Goal: Transaction & Acquisition: Book appointment/travel/reservation

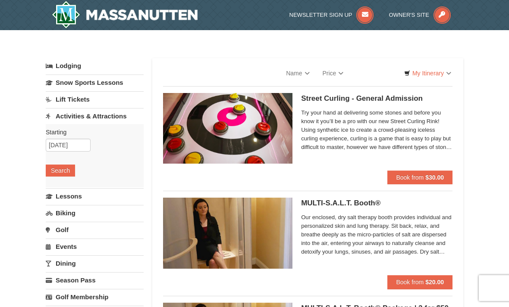
select select "9"
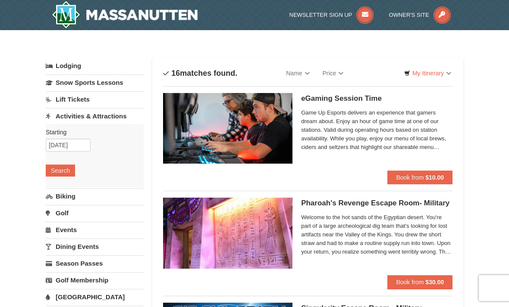
click at [142, 99] on link "Lift Tickets" at bounding box center [95, 99] width 98 height 16
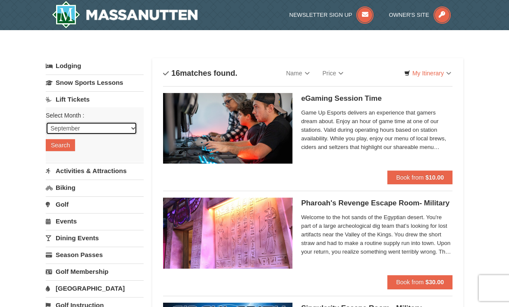
click at [126, 126] on select "September October November December January February March April May June July …" at bounding box center [91, 128] width 91 height 13
select select "10"
click at [65, 149] on button "Search" at bounding box center [60, 145] width 29 height 12
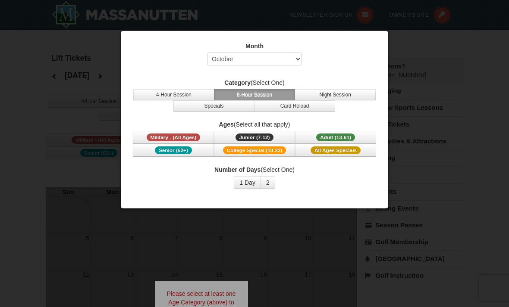
select select "10"
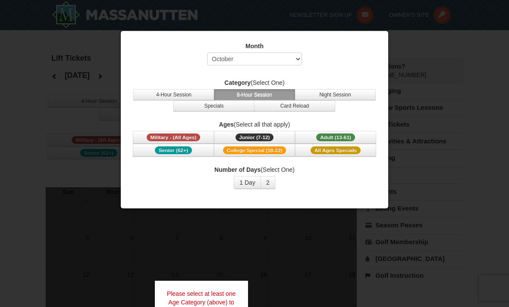
click at [398, 73] on div at bounding box center [254, 153] width 509 height 307
click at [204, 87] on label "Category (Select One)" at bounding box center [254, 82] width 246 height 9
click at [189, 96] on button "4-Hour Session" at bounding box center [173, 94] width 81 height 11
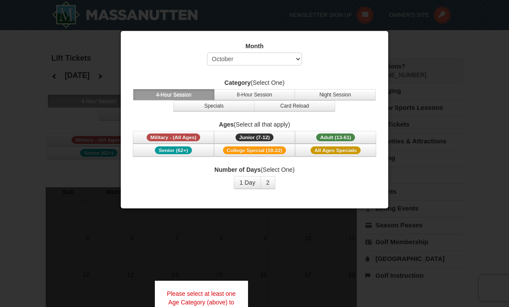
click at [265, 182] on button "2" at bounding box center [267, 182] width 15 height 13
click at [251, 181] on button "1 Day" at bounding box center [247, 182] width 27 height 13
click at [259, 189] on button "1 Day" at bounding box center [247, 182] width 27 height 13
click at [263, 189] on button "2" at bounding box center [267, 182] width 15 height 13
click at [275, 223] on div at bounding box center [254, 153] width 509 height 307
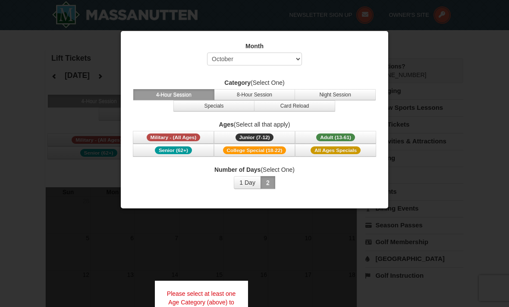
click at [238, 183] on button "1 Day" at bounding box center [247, 182] width 27 height 13
click at [275, 231] on div at bounding box center [254, 153] width 509 height 307
click at [208, 93] on button "4-Hour Session" at bounding box center [173, 94] width 81 height 11
click at [325, 132] on button "Adult (13-61) (13 - 61)" at bounding box center [335, 137] width 81 height 13
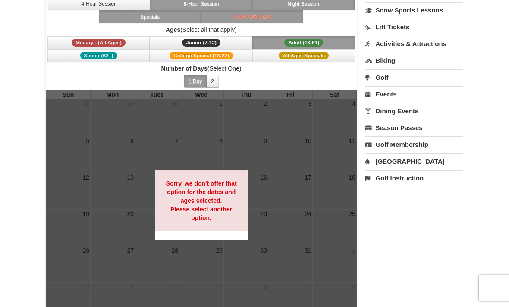
click at [255, 221] on div at bounding box center [201, 205] width 311 height 230
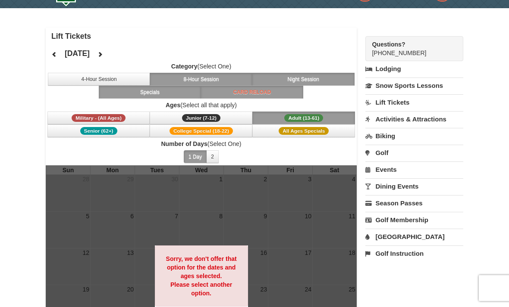
scroll to position [13, 0]
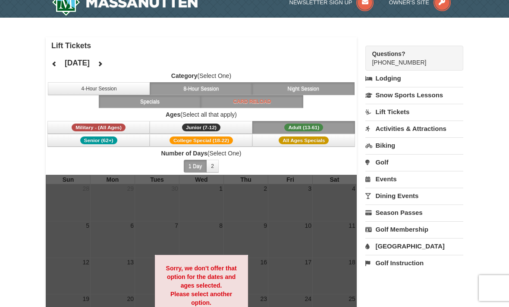
click at [109, 63] on button at bounding box center [99, 63] width 17 height 13
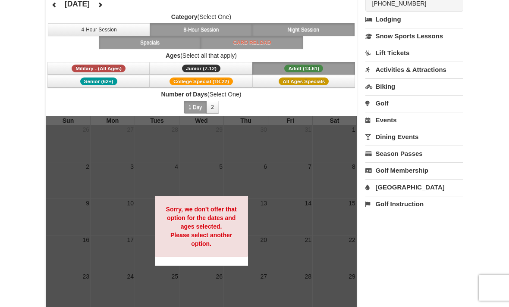
click at [233, 24] on button "8-Hour Session" at bounding box center [201, 30] width 103 height 13
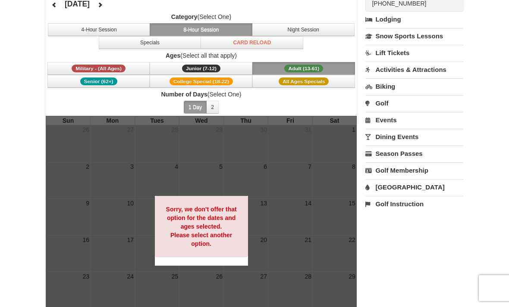
click at [278, 26] on button "Night Session" at bounding box center [303, 29] width 103 height 13
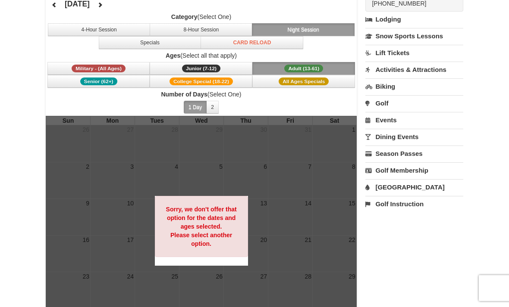
click at [192, 47] on button "Specials" at bounding box center [150, 42] width 103 height 13
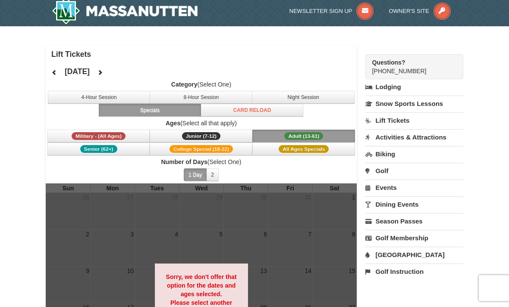
scroll to position [4, 0]
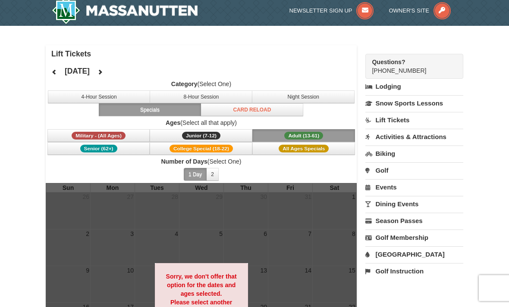
click at [69, 78] on div "November 2025" at bounding box center [77, 71] width 63 height 17
click at [67, 63] on div "November 2025" at bounding box center [77, 71] width 63 height 17
click at [42, 70] on div "× Lift Tickets November 2025 Category (Select One) 4-Hour Session 8-Hour Sessio…" at bounding box center [254, 230] width 435 height 393
